Goal: Information Seeking & Learning: Learn about a topic

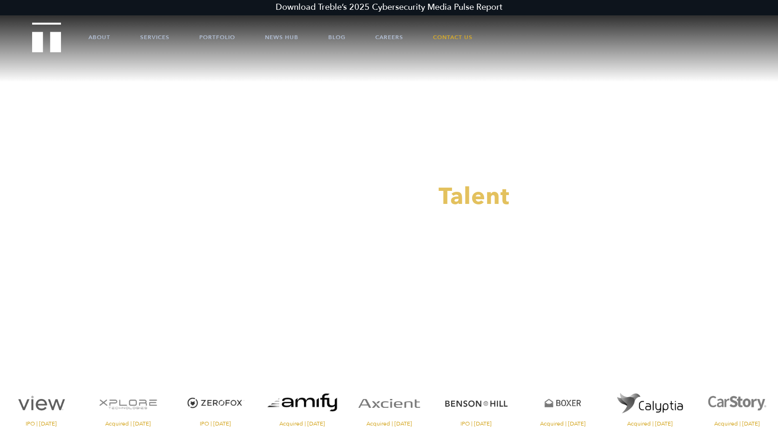
click at [390, 37] on link "Careers" at bounding box center [389, 37] width 28 height 28
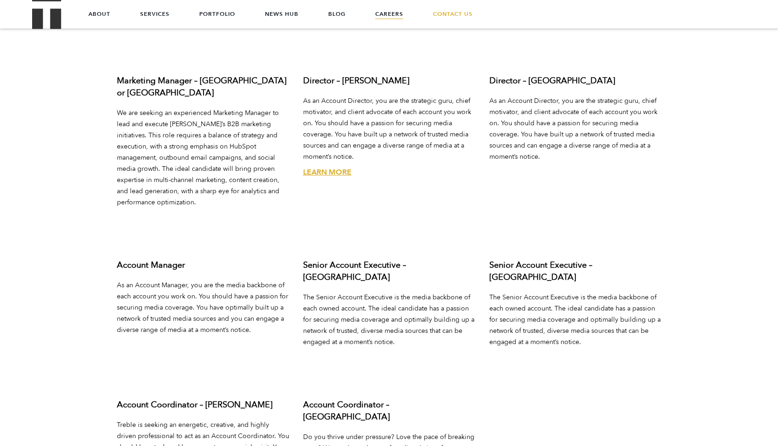
scroll to position [3411, 0]
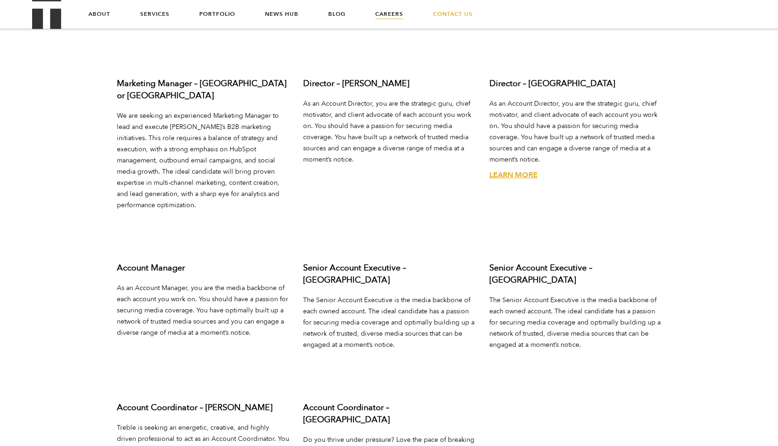
click at [510, 170] on link "Learn More" at bounding box center [513, 175] width 48 height 10
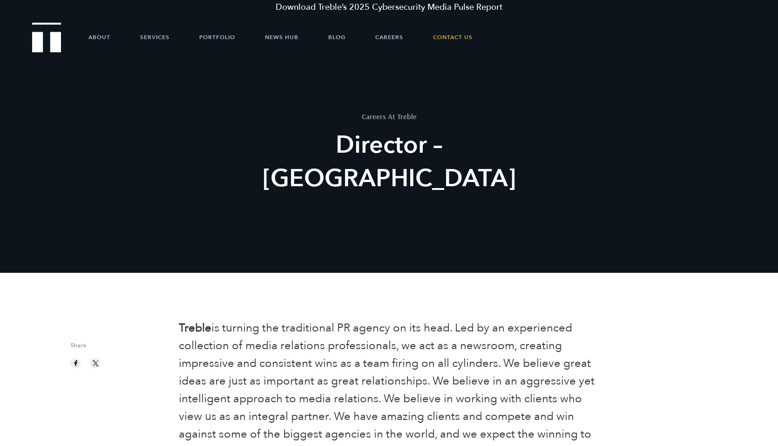
scroll to position [184, 0]
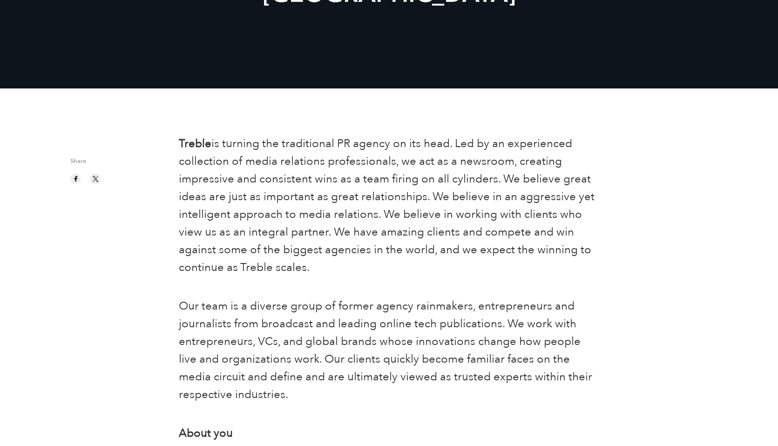
click at [191, 148] on b "Treble" at bounding box center [195, 143] width 33 height 15
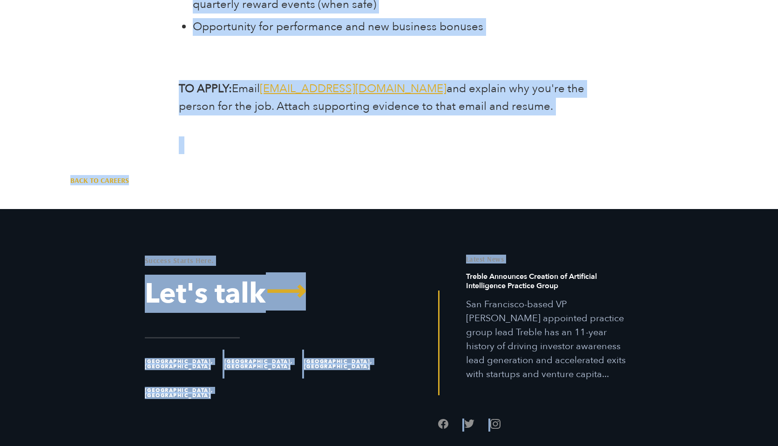
scroll to position [3495, 0]
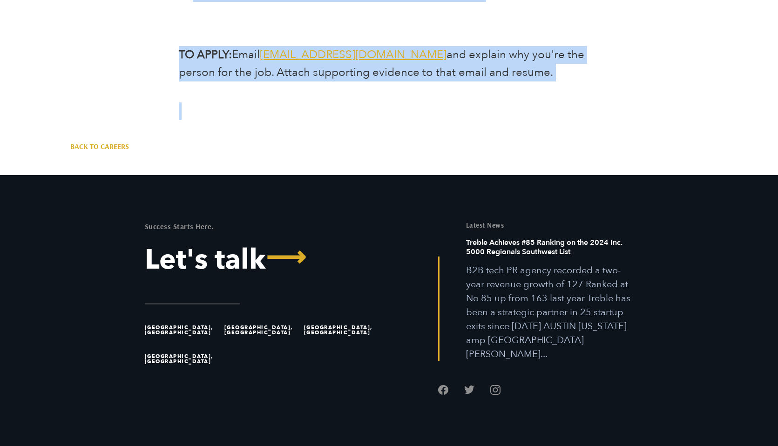
drag, startPoint x: 191, startPoint y: 148, endPoint x: 265, endPoint y: 77, distance: 102.8
copy div "Treble is turning the traditional PR agency on its head. Led by an experienced …"
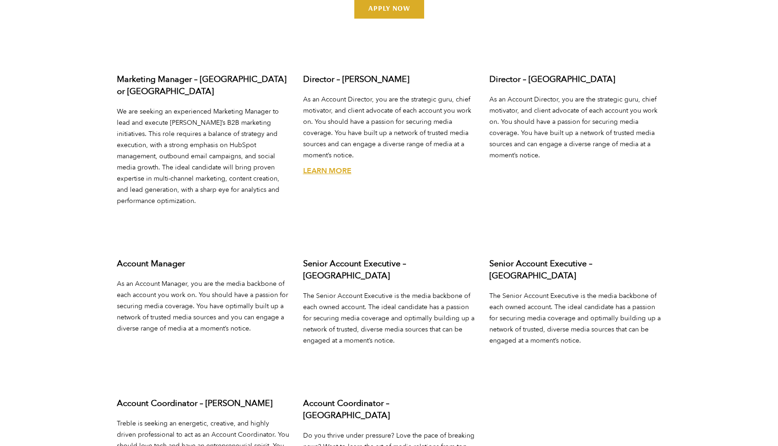
scroll to position [3411, 0]
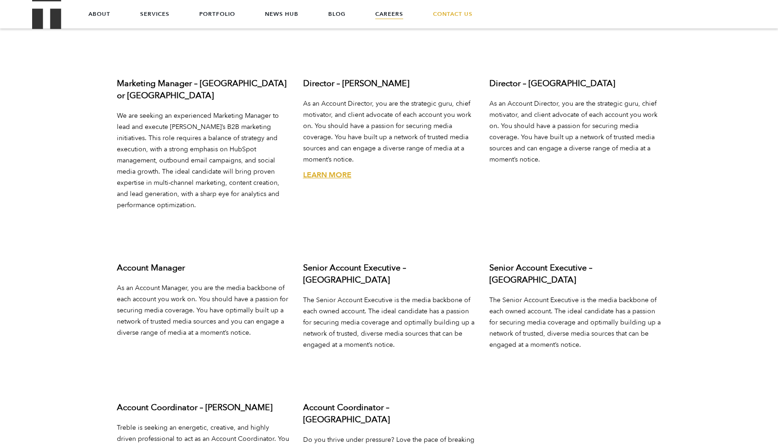
click at [331, 170] on link "Learn More" at bounding box center [327, 175] width 48 height 10
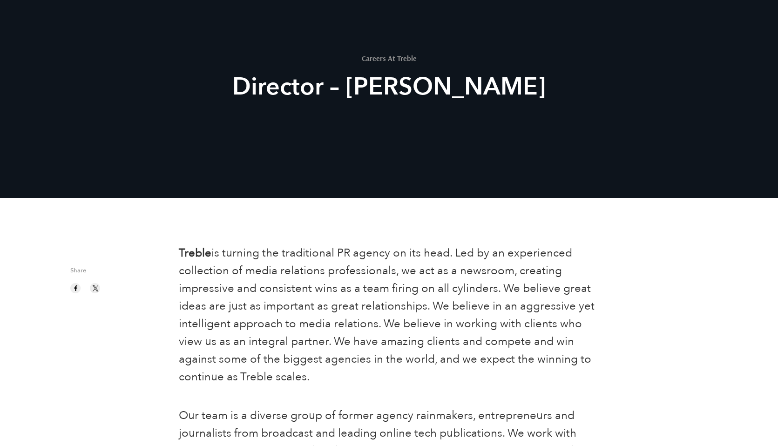
scroll to position [272, 0]
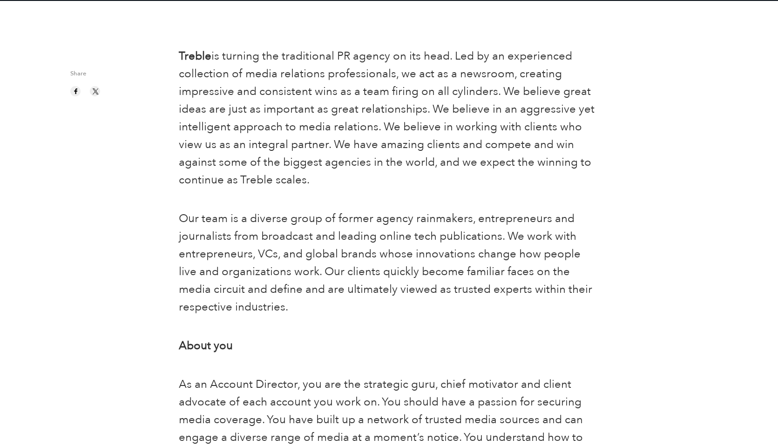
click at [237, 58] on span "is turning the traditional PR agency on its head. Led by an experienced collect…" at bounding box center [387, 117] width 416 height 139
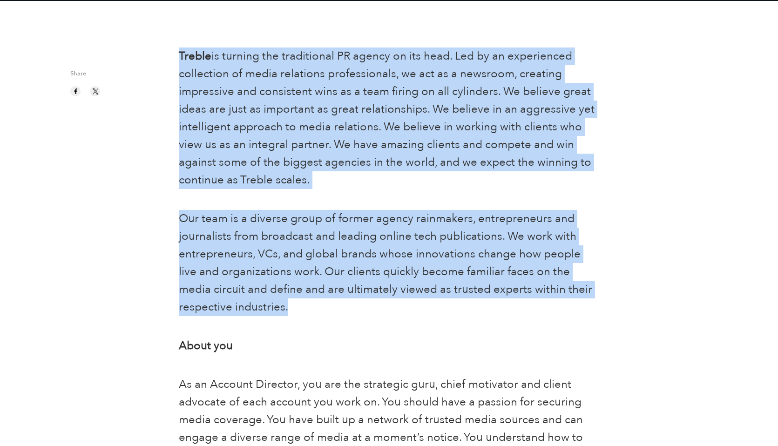
drag, startPoint x: 237, startPoint y: 58, endPoint x: 255, endPoint y: 217, distance: 160.8
copy div "Treble is turning the traditional PR agency on its head. Led by an experienced …"
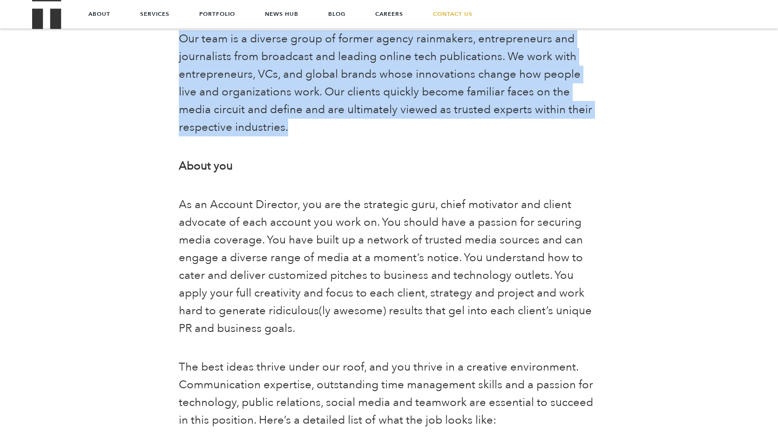
scroll to position [409, 0]
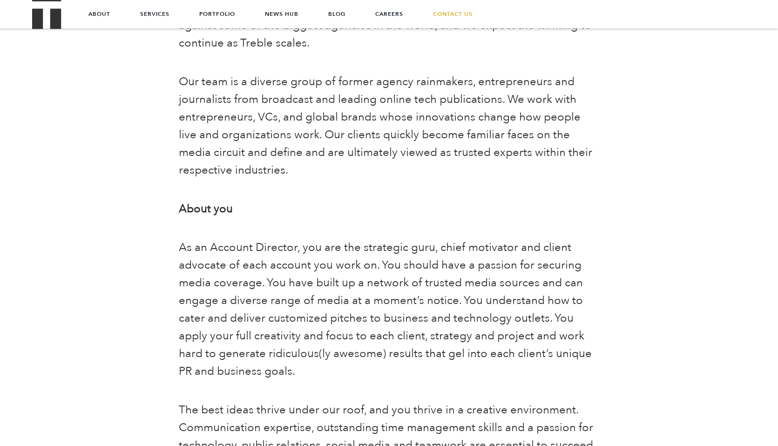
click at [183, 208] on b "About you" at bounding box center [206, 208] width 54 height 15
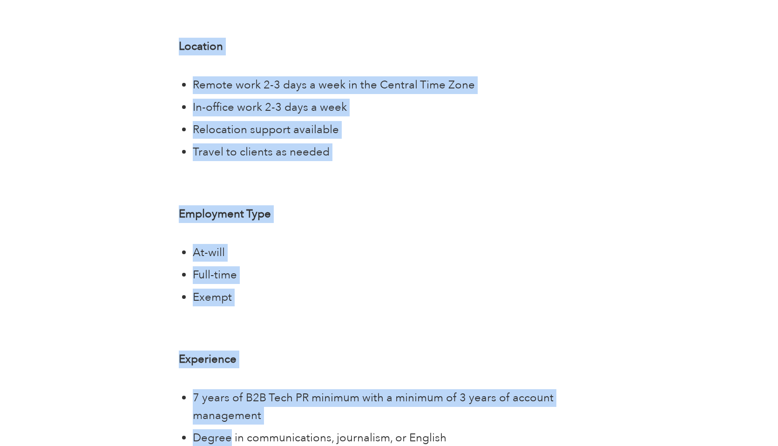
scroll to position [2517, 0]
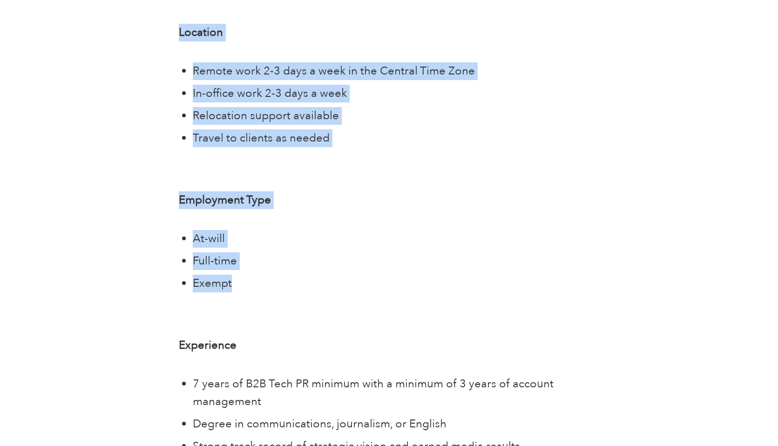
drag, startPoint x: 183, startPoint y: 208, endPoint x: 284, endPoint y: 283, distance: 125.5
copy div "Lorem ips Do si Ametcon Adipisci, eli sed doe temporinc utla, etdol magnaaliq e…"
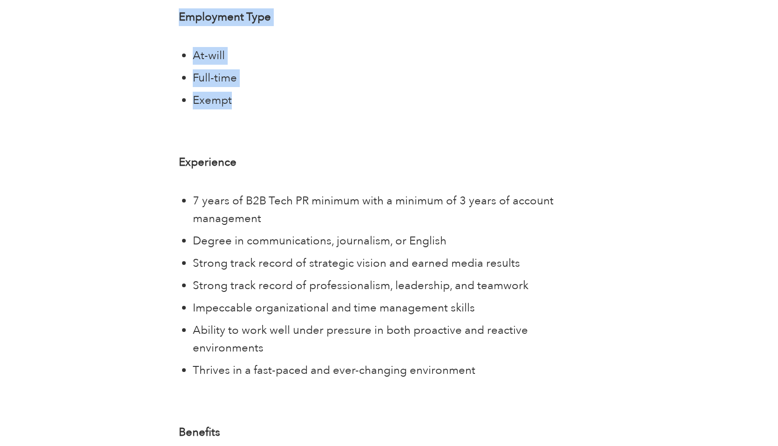
scroll to position [2705, 0]
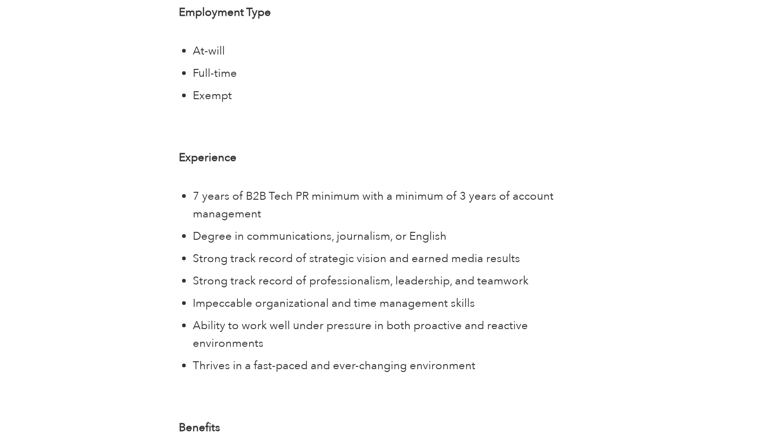
click at [213, 158] on b "Experience" at bounding box center [208, 157] width 58 height 15
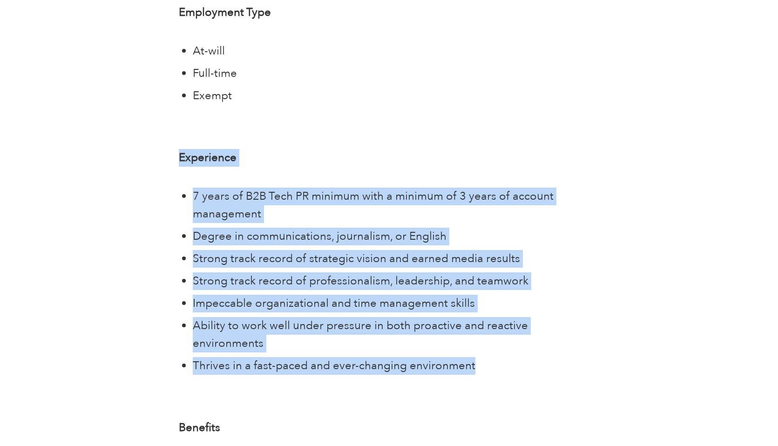
drag, startPoint x: 213, startPoint y: 158, endPoint x: 237, endPoint y: 350, distance: 193.3
copy div "Experience 7 years of B2B Tech PR minimum with a minimum of 3 years of account …"
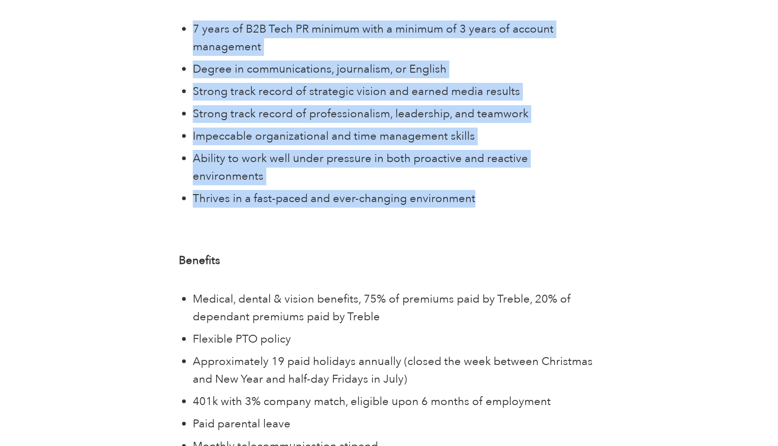
scroll to position [3030, 0]
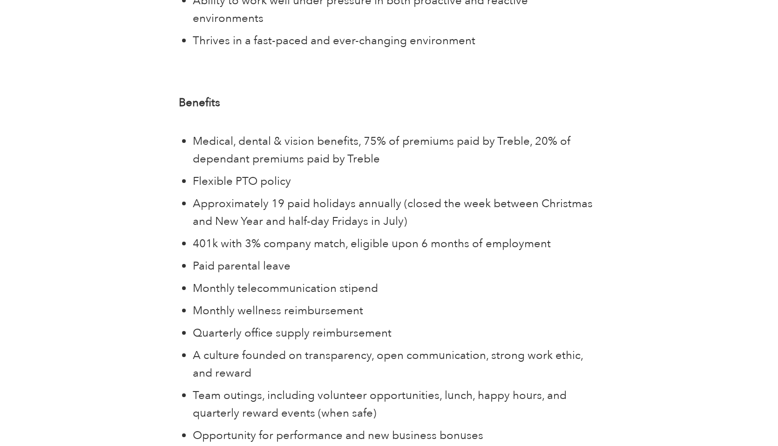
click at [195, 95] on b "Benefits" at bounding box center [199, 102] width 41 height 15
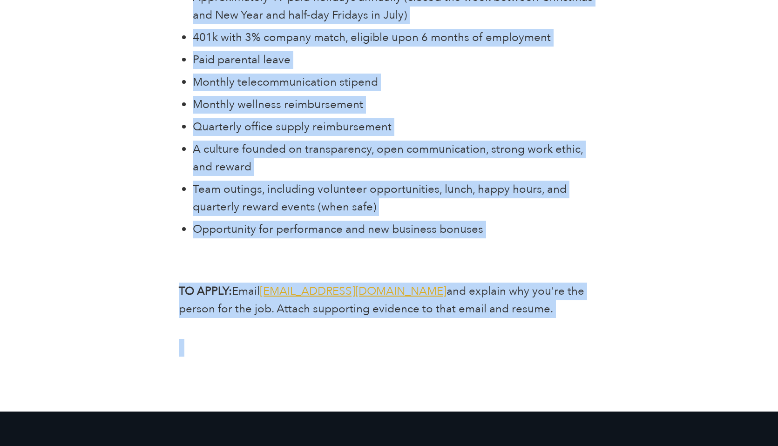
scroll to position [3242, 0]
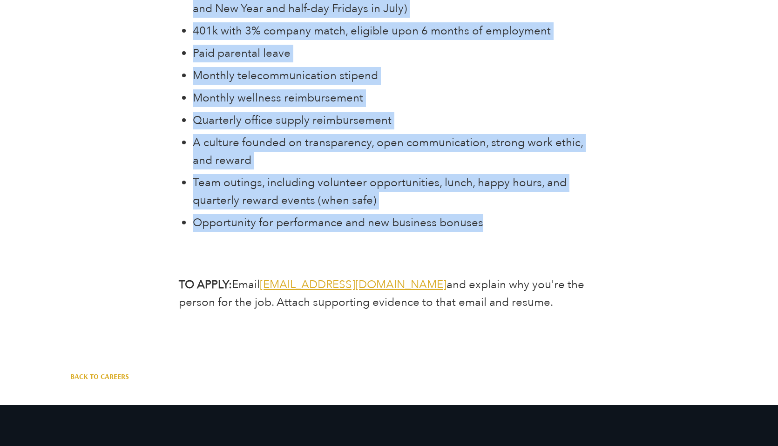
drag, startPoint x: 195, startPoint y: 82, endPoint x: 502, endPoint y: 206, distance: 330.7
copy div "Benefits Medical, dental & vision benefits, 75% of premiums paid by Treble, 20%…"
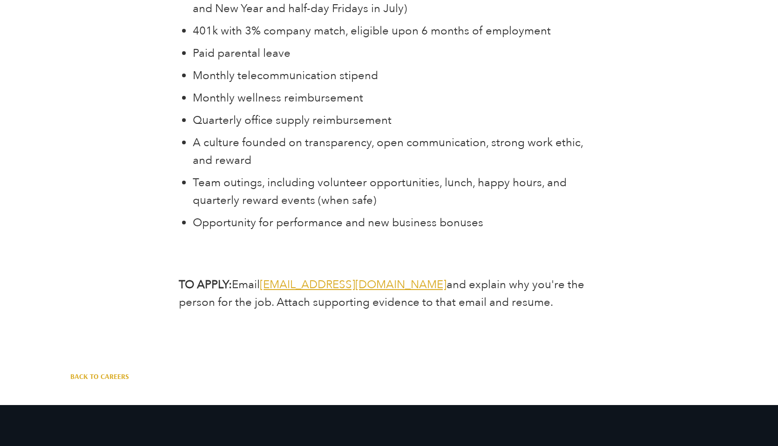
click at [243, 277] on span "Email" at bounding box center [246, 284] width 28 height 15
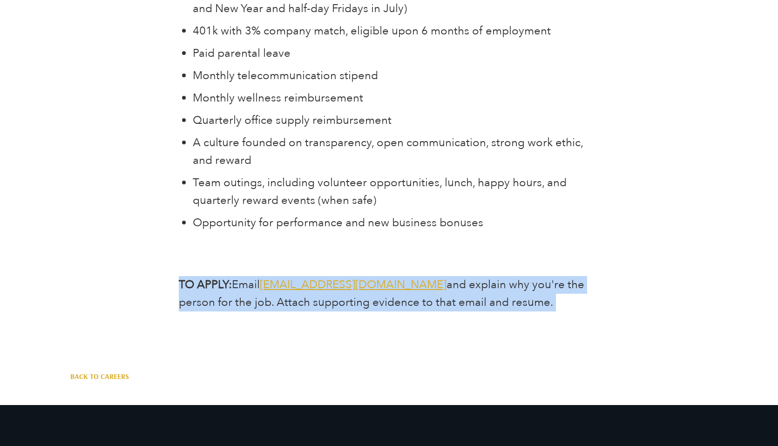
click at [243, 277] on span "Email" at bounding box center [246, 284] width 28 height 15
copy div "TO APPLY: Email [EMAIL_ADDRESS][DOMAIN_NAME] and explain why you're the person …"
